Goal: Task Accomplishment & Management: Manage account settings

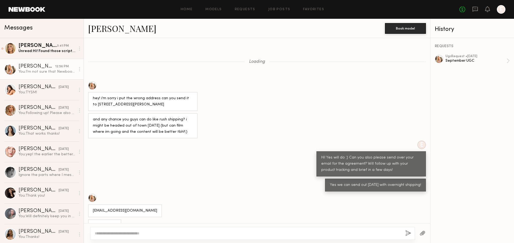
scroll to position [953, 0]
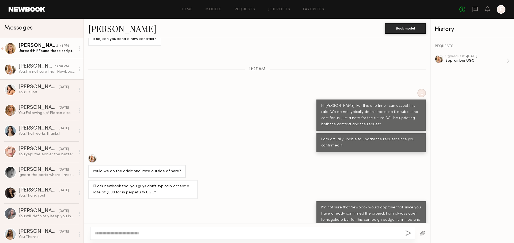
click at [52, 44] on div "[PERSON_NAME]" at bounding box center [37, 45] width 39 height 5
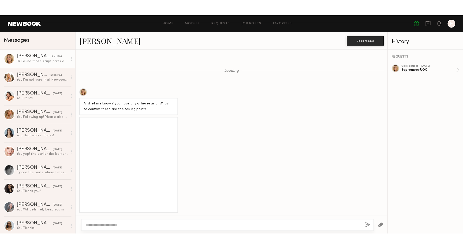
scroll to position [419, 0]
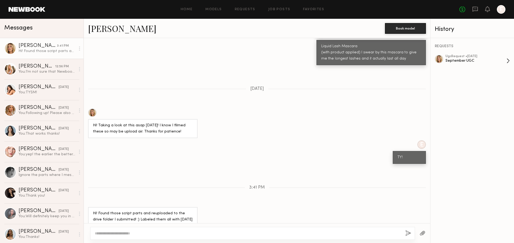
click at [476, 62] on div "September UGC" at bounding box center [476, 60] width 61 height 5
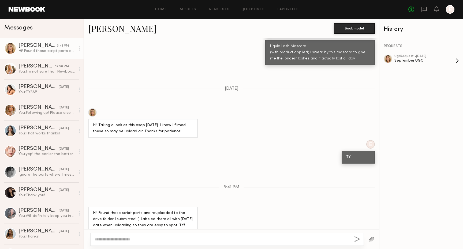
scroll to position [413, 0]
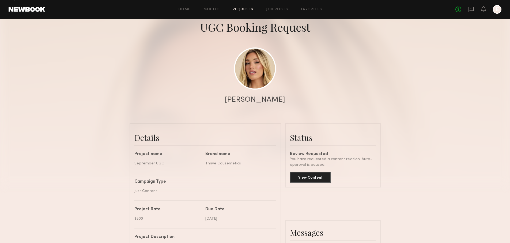
scroll to position [495, 0]
click at [314, 173] on button "View Content" at bounding box center [310, 176] width 41 height 11
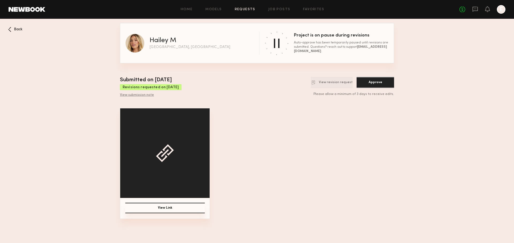
click at [144, 204] on button "View Link" at bounding box center [165, 207] width 80 height 10
